Goal: Find specific page/section: Find specific page/section

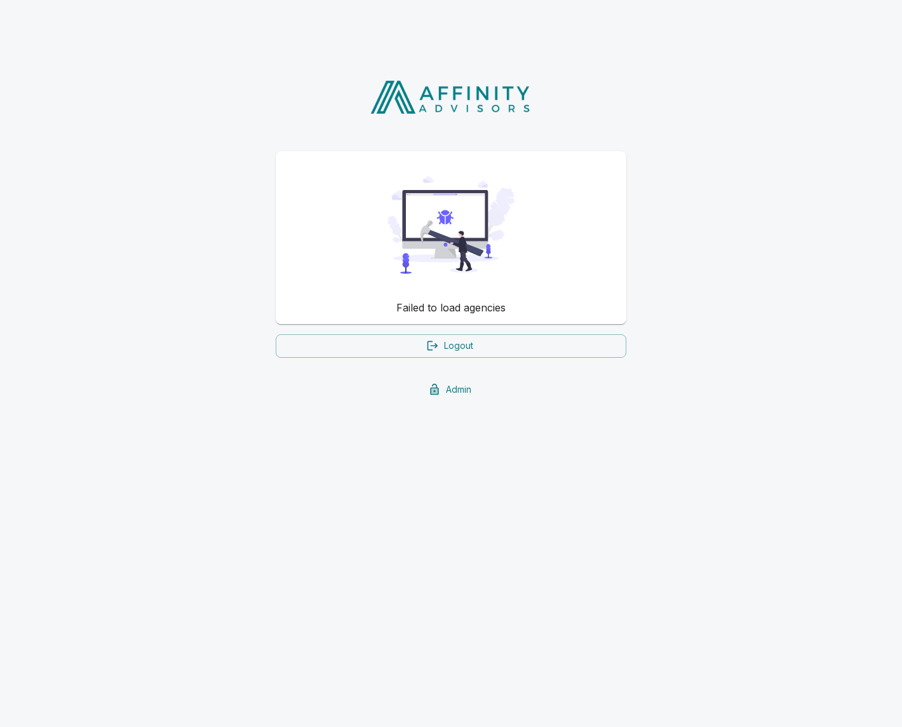
click at [183, 466] on html "Failed to load agencies Logout Admin" at bounding box center [451, 233] width 902 height 467
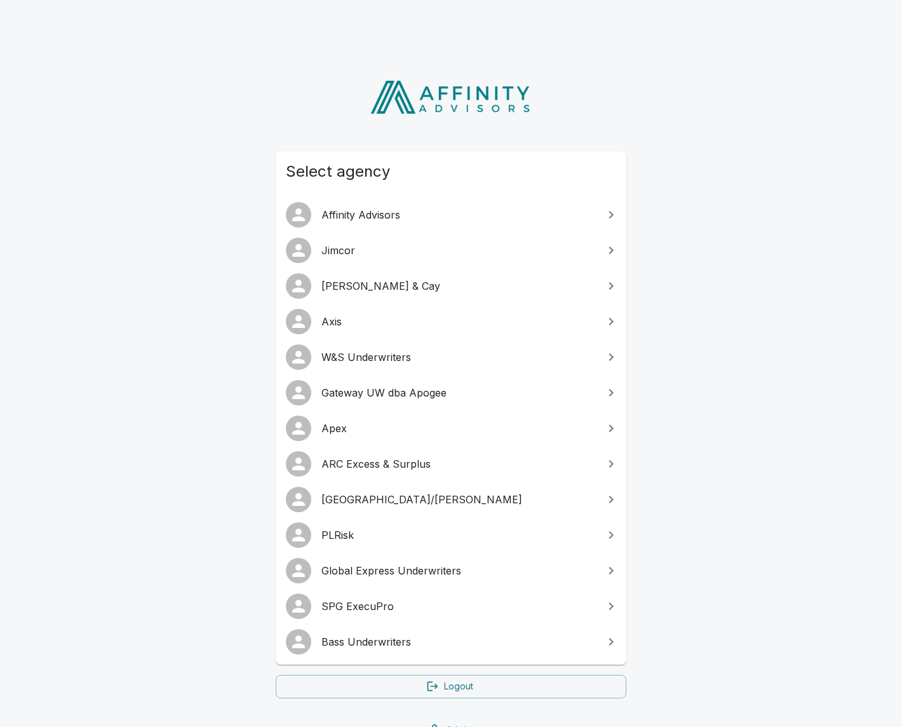
click at [443, 606] on span "SPG ExecuPro" at bounding box center [459, 606] width 275 height 15
